Goal: Task Accomplishment & Management: Manage account settings

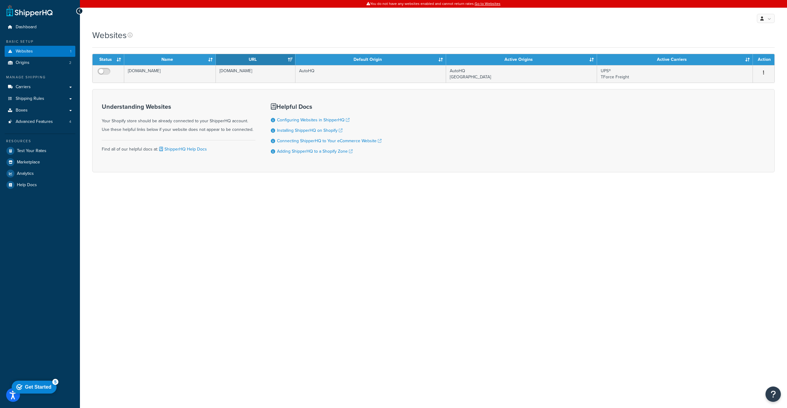
click at [41, 380] on div "checkmark Get Started 5 Get Started Craft your shipping strategy in the checkou…" at bounding box center [35, 387] width 52 height 18
click at [40, 382] on div "checkmark Get Started 5" at bounding box center [34, 387] width 45 height 13
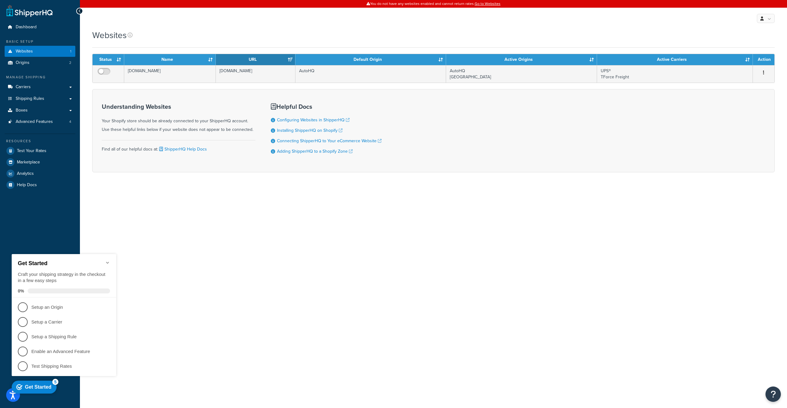
click at [110, 260] on div "Get Started Craft your shipping strategy in the checkout in a few easy steps 0%" at bounding box center [64, 275] width 104 height 43
click at [108, 262] on icon "Minimize checklist" at bounding box center [107, 263] width 3 height 2
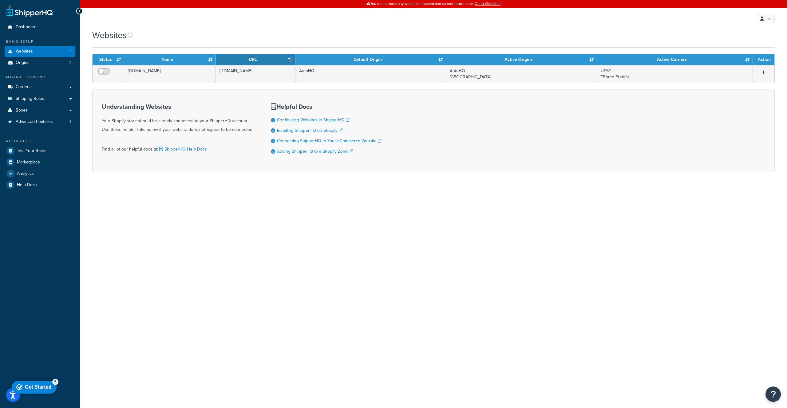
click at [55, 378] on html "checkmark Get Started 5 Get Started Craft your shipping strategy in the checkou…" at bounding box center [35, 387] width 52 height 18
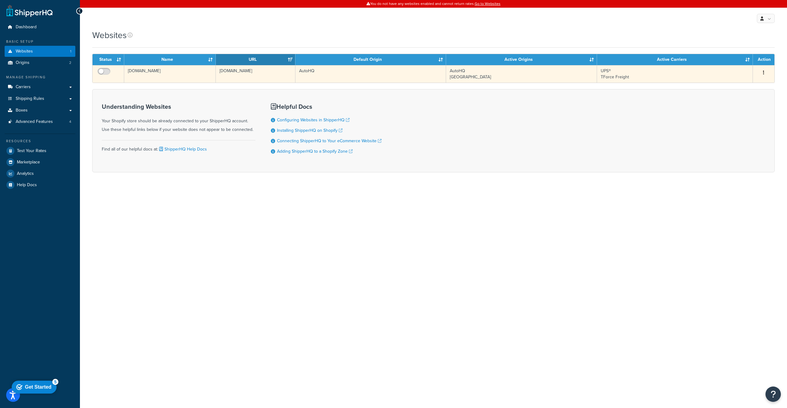
click at [102, 66] on td at bounding box center [109, 74] width 32 height 18
checkbox input "true"
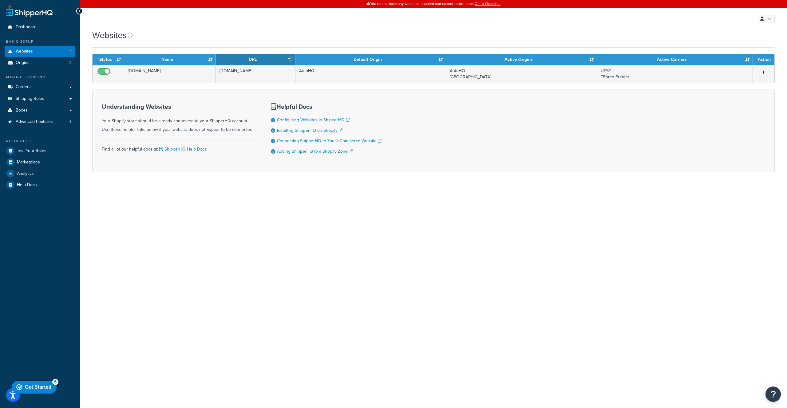
click at [364, 35] on div "Websites" at bounding box center [433, 35] width 682 height 12
click at [46, 49] on link "Websites 1" at bounding box center [40, 51] width 71 height 11
